Goal: Information Seeking & Learning: Learn about a topic

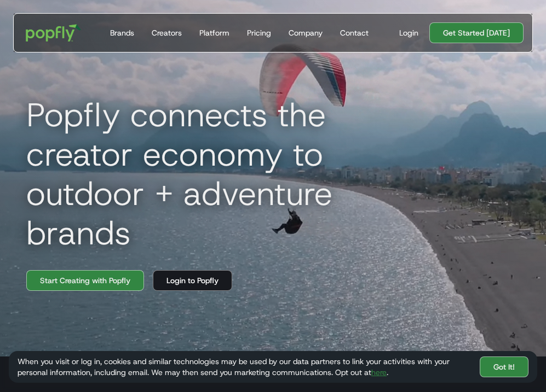
scroll to position [31, 0]
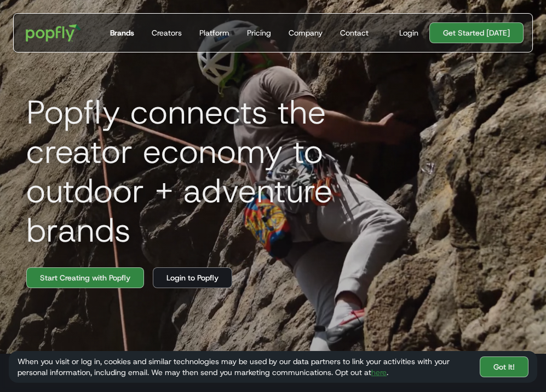
click at [125, 35] on div "Brands" at bounding box center [122, 32] width 24 height 11
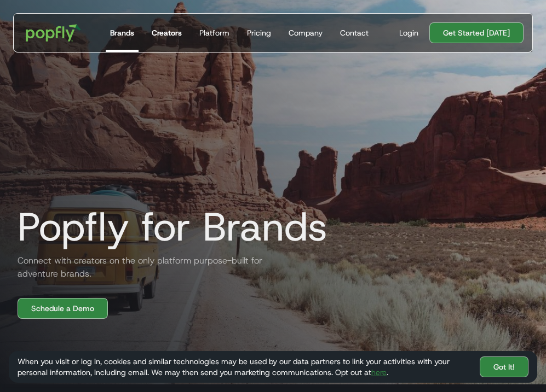
click at [171, 37] on div "Creators" at bounding box center [167, 32] width 30 height 11
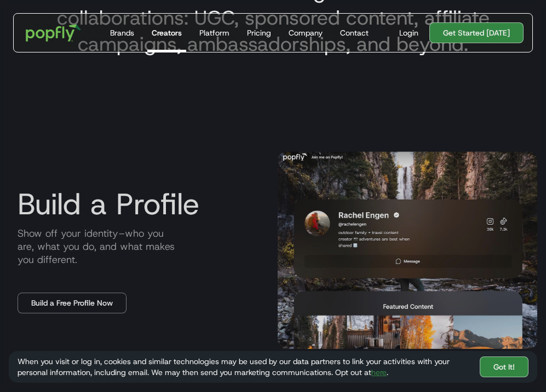
scroll to position [445, 0]
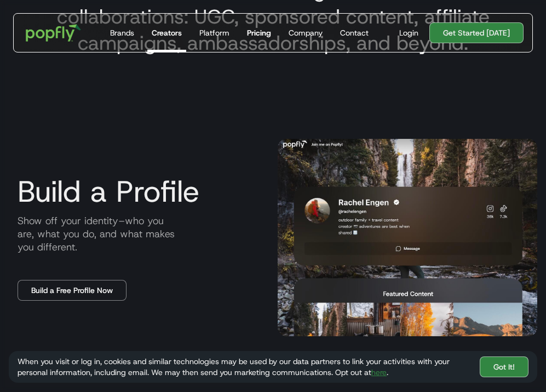
click at [256, 35] on div "Pricing" at bounding box center [259, 32] width 24 height 11
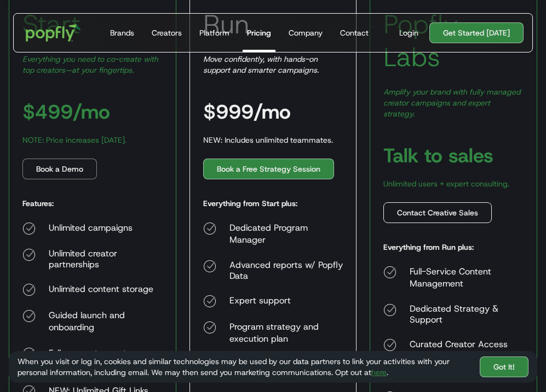
scroll to position [318, 0]
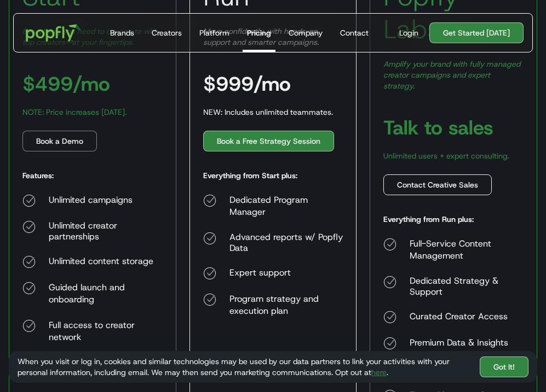
click at [442, 179] on div "Contact Creative Sales" at bounding box center [437, 184] width 81 height 11
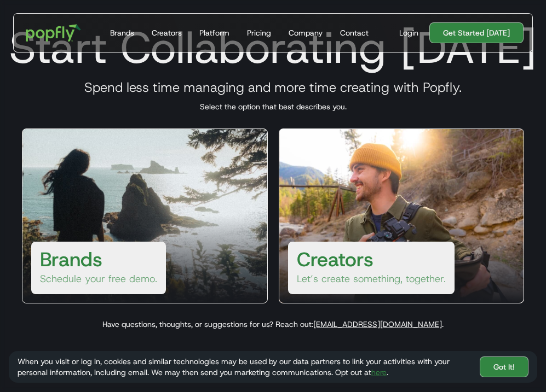
scroll to position [48, 0]
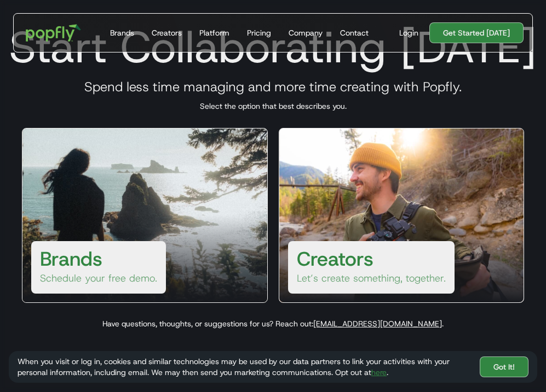
click at [406, 275] on p "Let’s create something, together." at bounding box center [371, 278] width 149 height 13
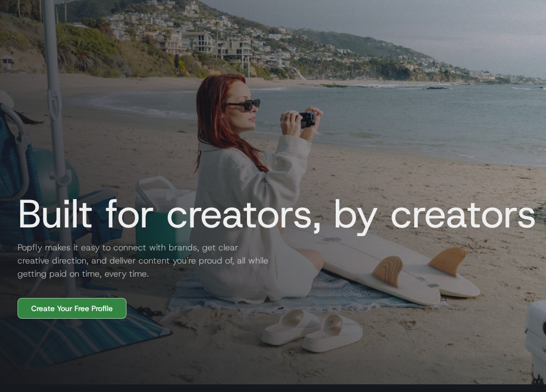
scroll to position [445, 0]
